Goal: Transaction & Acquisition: Purchase product/service

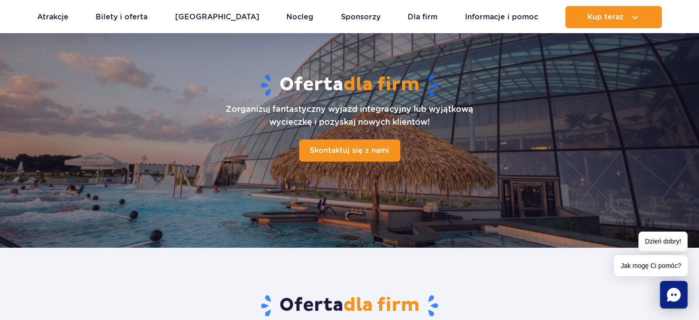
scroll to position [84, 0]
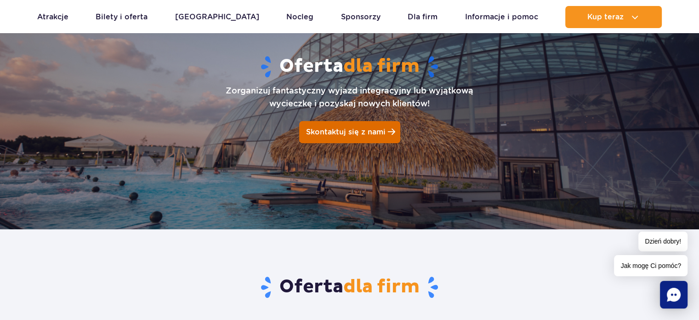
click at [341, 126] on link "Skontaktuj się z nami" at bounding box center [349, 132] width 101 height 22
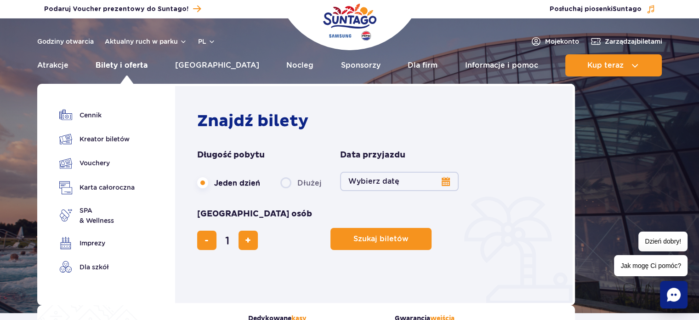
click at [127, 68] on link "Bilety i oferta" at bounding box center [122, 65] width 52 height 22
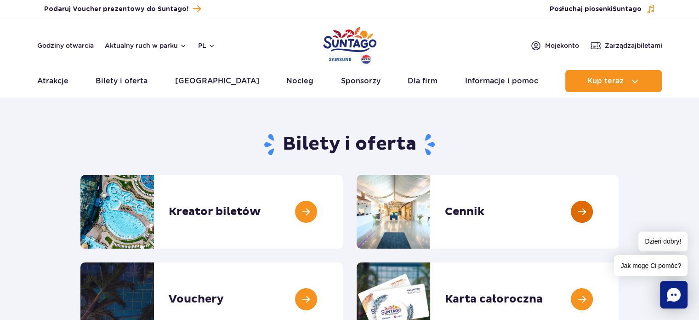
click at [619, 204] on link at bounding box center [619, 212] width 0 height 74
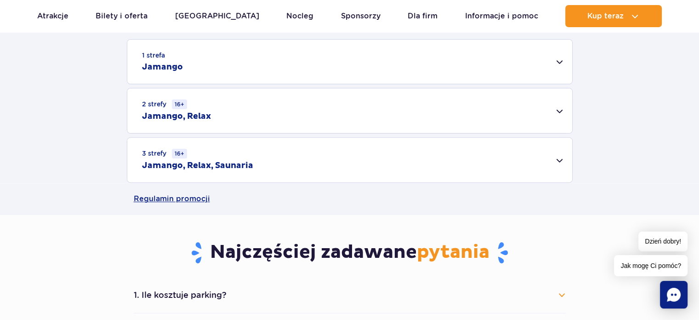
scroll to position [302, 0]
click at [562, 108] on div "2 strefy 16+ Jamango, Relax" at bounding box center [349, 110] width 445 height 45
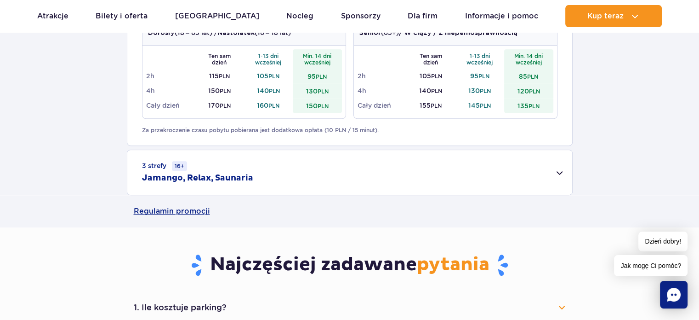
scroll to position [415, 0]
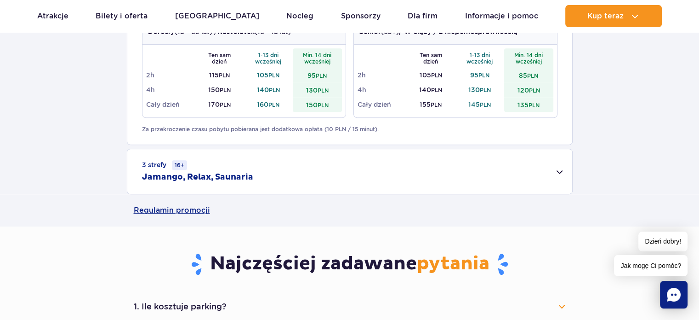
click at [559, 171] on div "3 strefy 16+ Jamango, Relax, Saunaria" at bounding box center [349, 171] width 445 height 45
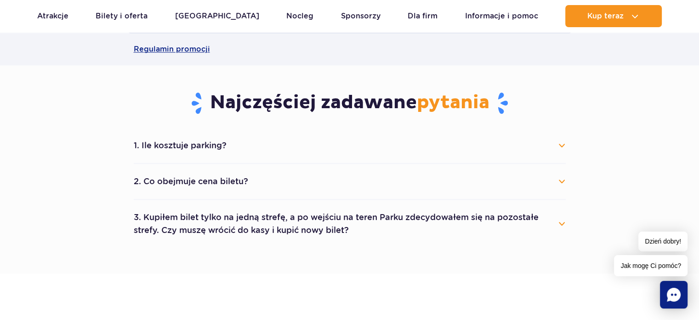
scroll to position [702, 0]
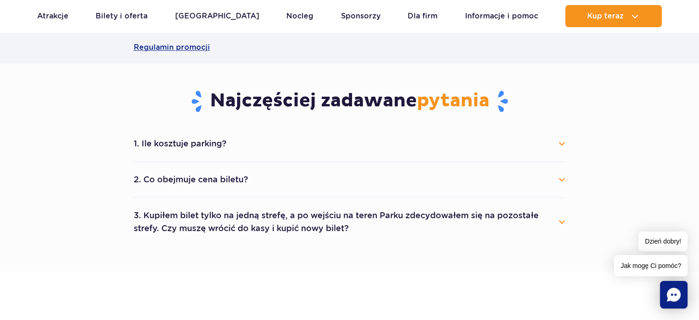
click at [561, 140] on button "1. Ile kosztuje parking?" at bounding box center [350, 143] width 432 height 20
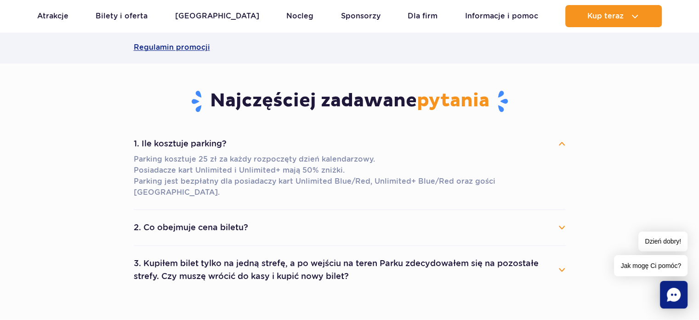
click at [564, 217] on button "2. Co obejmuje cena biletu?" at bounding box center [350, 227] width 432 height 20
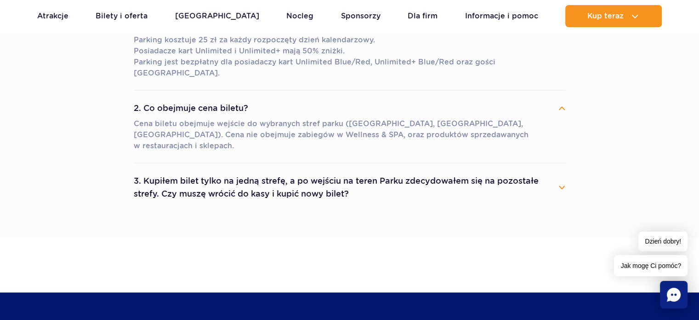
scroll to position [822, 0]
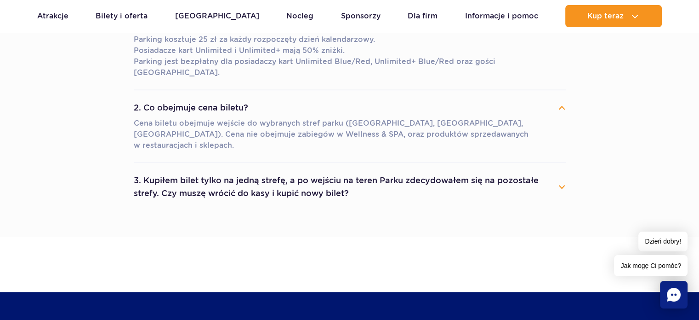
click at [564, 170] on button "3. Kupiłem bilet tylko na jedną strefę, a po wejściu na teren Parku zdecydowałe…" at bounding box center [350, 186] width 432 height 33
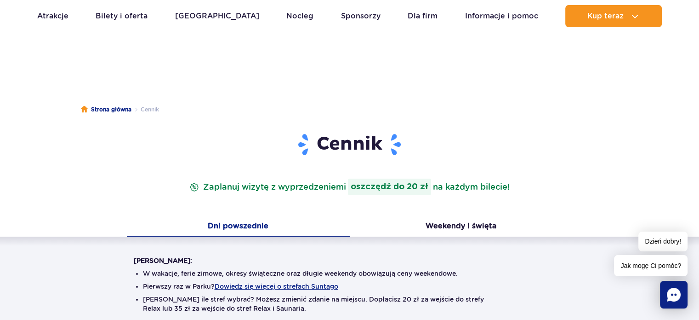
scroll to position [0, 0]
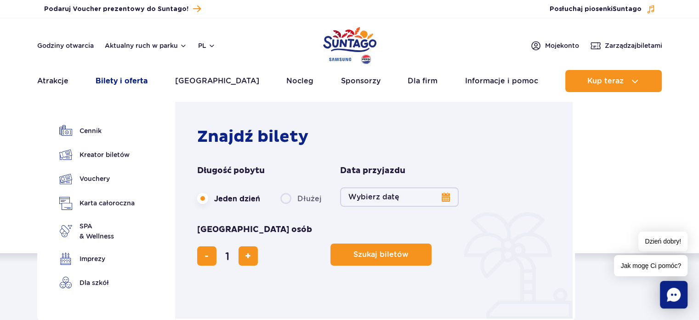
click at [110, 86] on link "Bilety i oferta" at bounding box center [122, 81] width 52 height 22
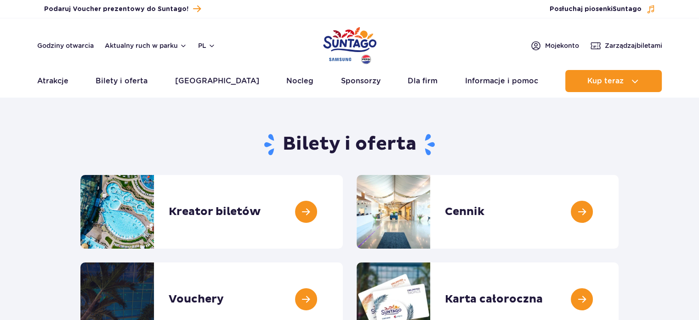
click at [110, 86] on link "Bilety i oferta" at bounding box center [122, 81] width 52 height 22
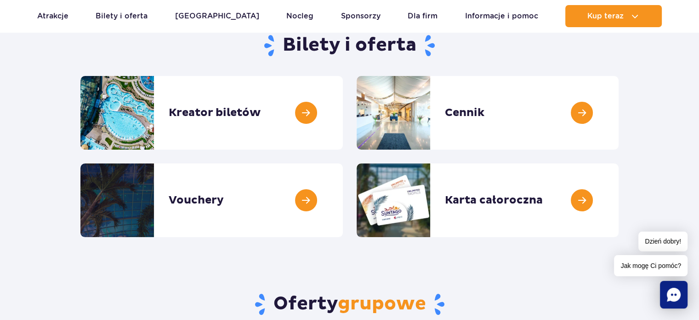
scroll to position [99, 0]
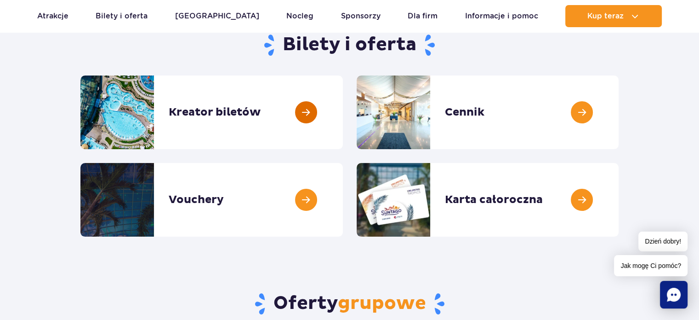
click at [343, 110] on link at bounding box center [343, 112] width 0 height 74
click at [619, 114] on link at bounding box center [619, 112] width 0 height 74
click at [672, 289] on icon "Chat" at bounding box center [674, 294] width 14 height 14
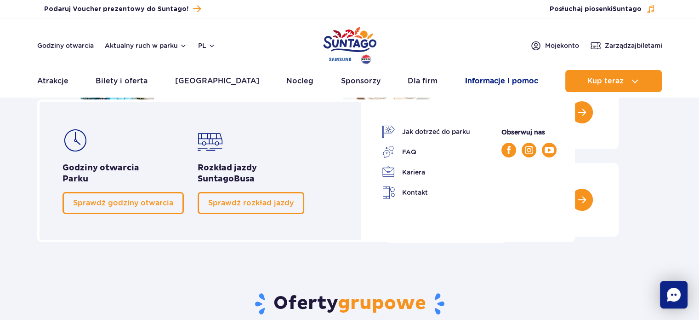
click at [509, 80] on link "Informacje i pomoc" at bounding box center [501, 81] width 73 height 22
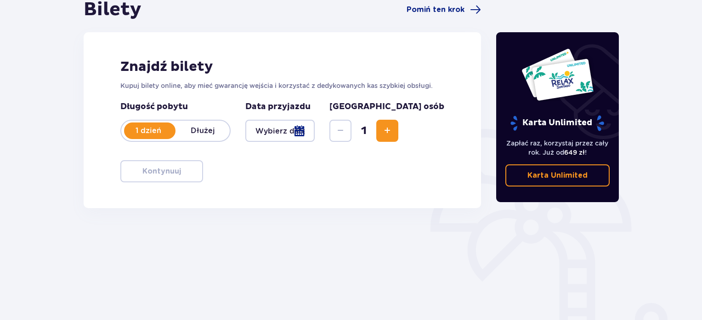
scroll to position [105, 0]
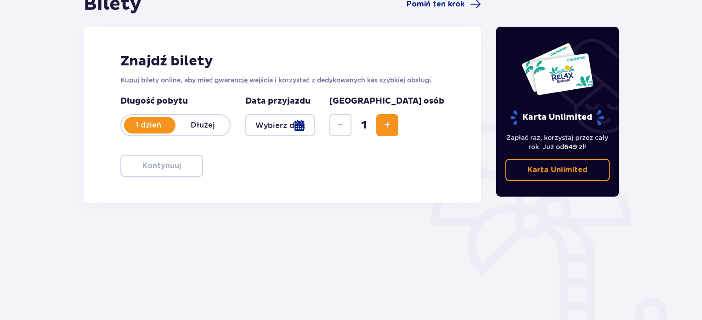
click at [315, 122] on div at bounding box center [279, 125] width 69 height 22
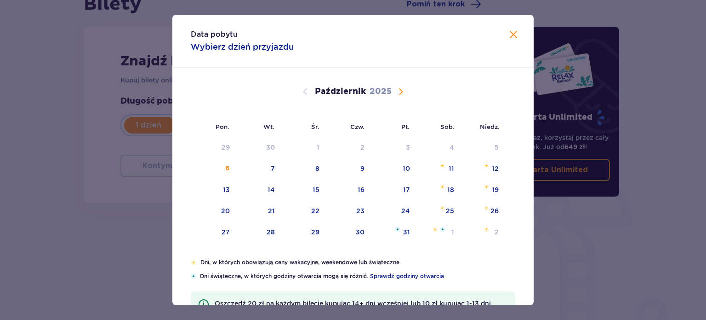
click at [397, 94] on span "Następny miesiąc" at bounding box center [400, 91] width 11 height 11
click at [492, 185] on div "16" at bounding box center [495, 189] width 7 height 9
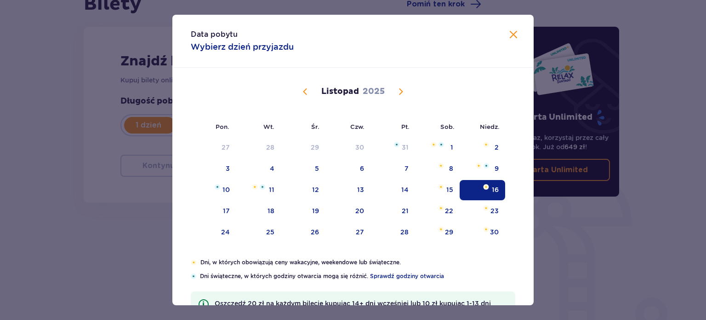
type input "16.11.25"
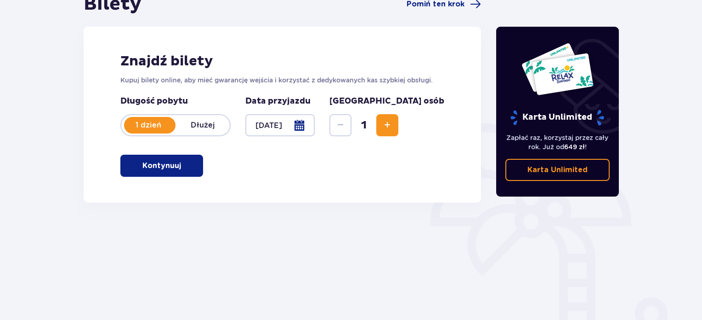
click at [393, 122] on span "Zwiększ" at bounding box center [387, 125] width 11 height 11
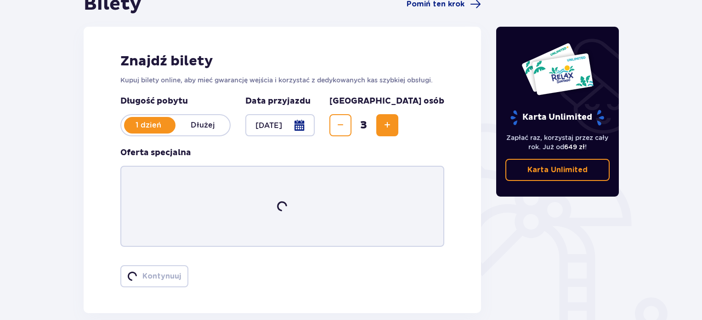
click at [393, 122] on span "Zwiększ" at bounding box center [387, 125] width 11 height 11
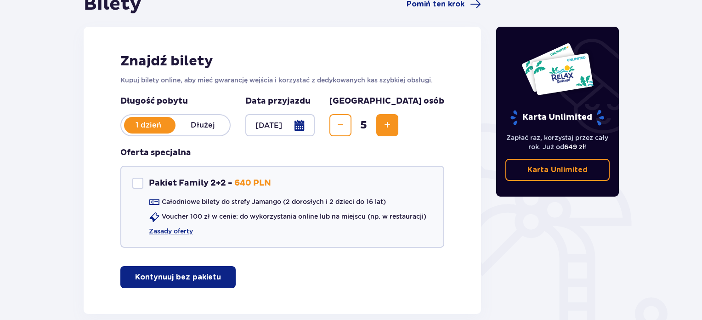
click at [393, 122] on span "Zwiększ" at bounding box center [387, 125] width 11 height 11
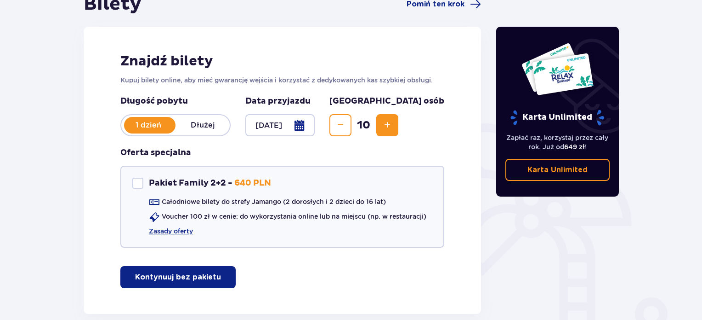
click at [393, 122] on span "Zwiększ" at bounding box center [387, 125] width 11 height 11
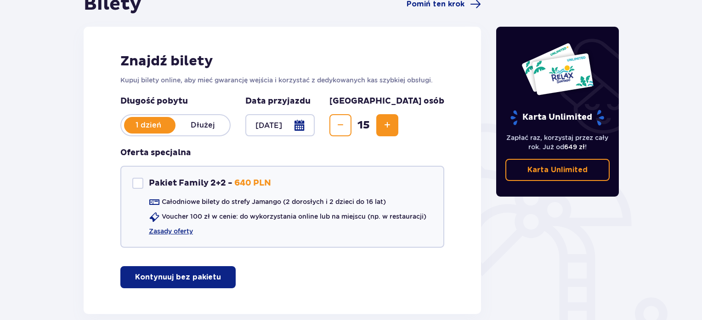
click at [393, 122] on span "Zwiększ" at bounding box center [387, 125] width 11 height 11
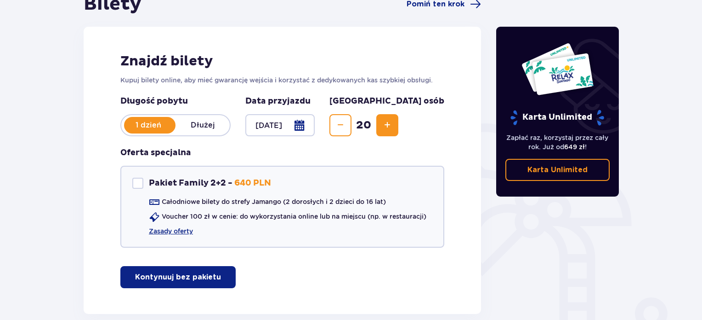
click at [393, 122] on span "Zwiększ" at bounding box center [387, 125] width 11 height 11
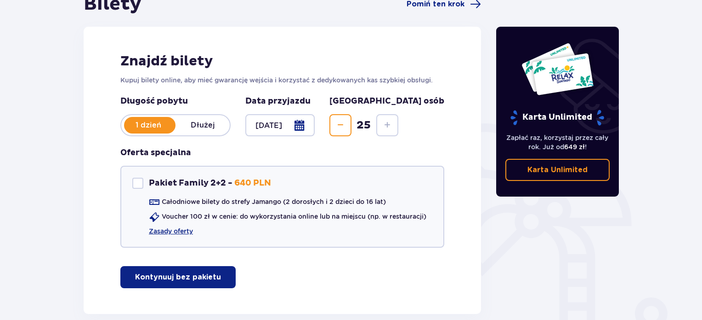
click at [171, 270] on button "Kontynuuj bez pakietu" at bounding box center [177, 277] width 115 height 22
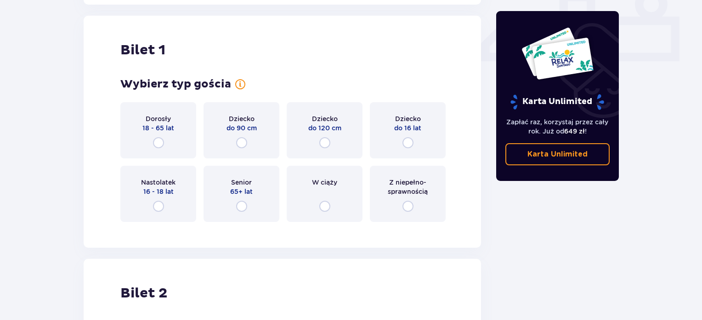
scroll to position [418, 0]
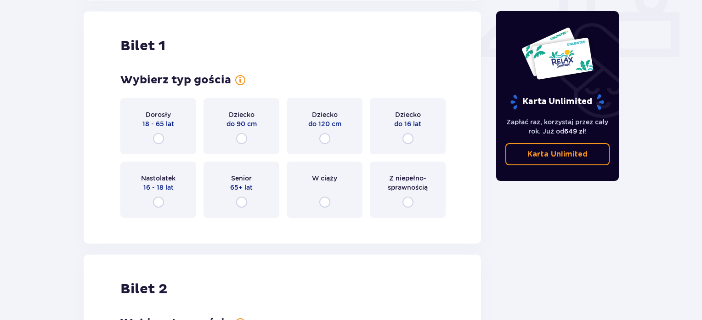
click at [156, 136] on input "radio" at bounding box center [158, 138] width 11 height 11
radio input "true"
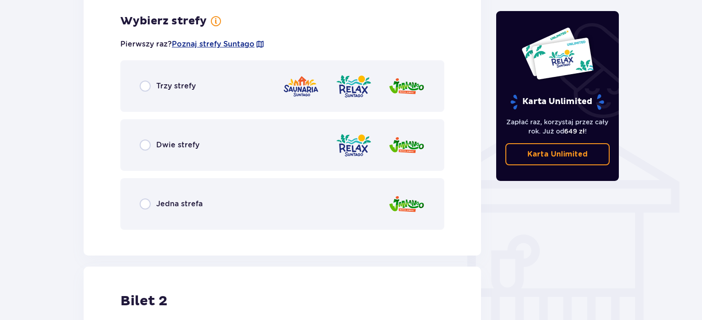
scroll to position [642, 0]
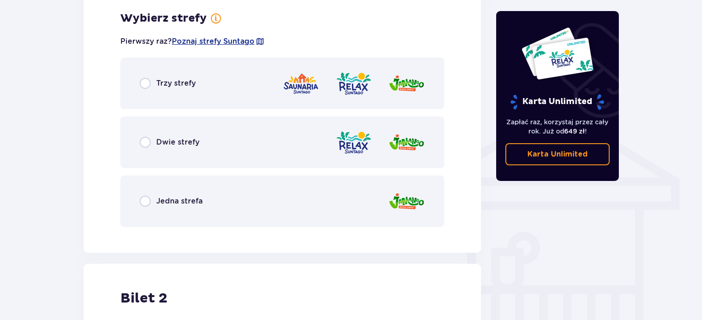
click at [145, 142] on input "radio" at bounding box center [145, 142] width 11 height 11
radio input "true"
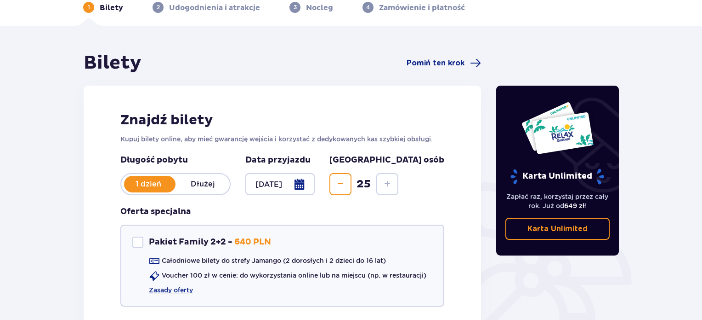
scroll to position [0, 0]
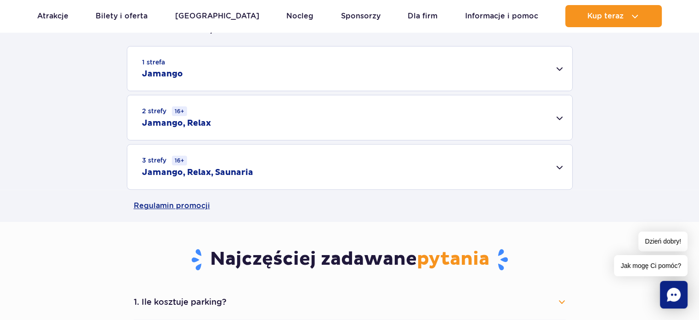
scroll to position [294, 0]
click at [514, 109] on div "2 strefy 16+ Jamango, Relax" at bounding box center [349, 117] width 445 height 45
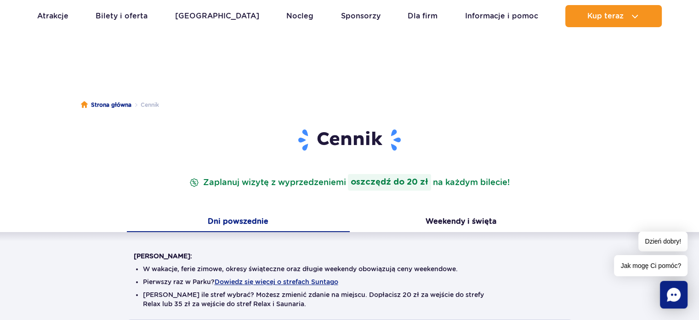
scroll to position [0, 0]
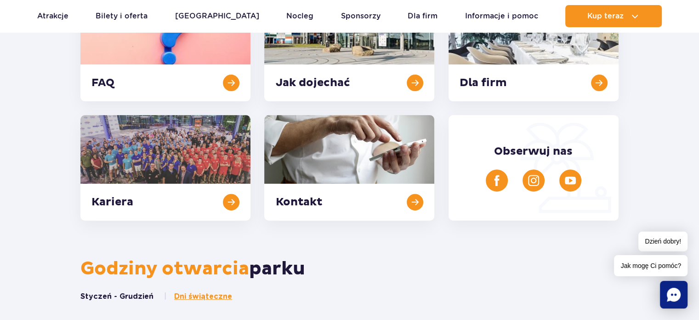
scroll to position [289, 0]
click at [306, 197] on link at bounding box center [349, 166] width 170 height 105
